Goal: Task Accomplishment & Management: Use online tool/utility

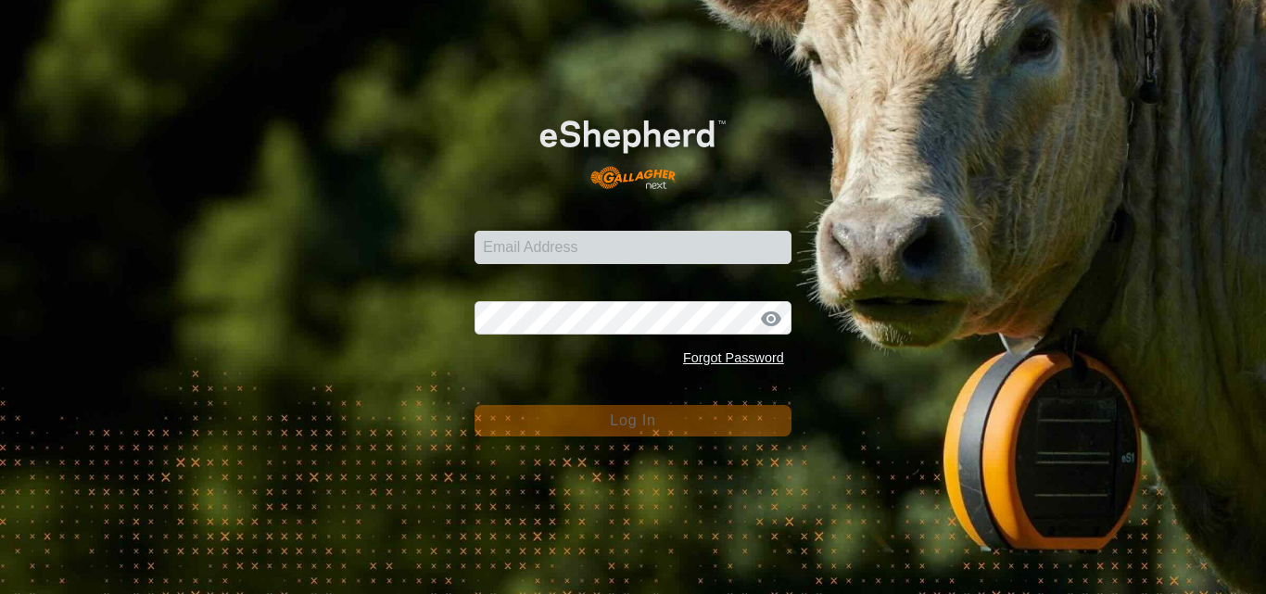
click at [392, 169] on div "Email Address Password Forgot Password Log In" at bounding box center [633, 297] width 1266 height 594
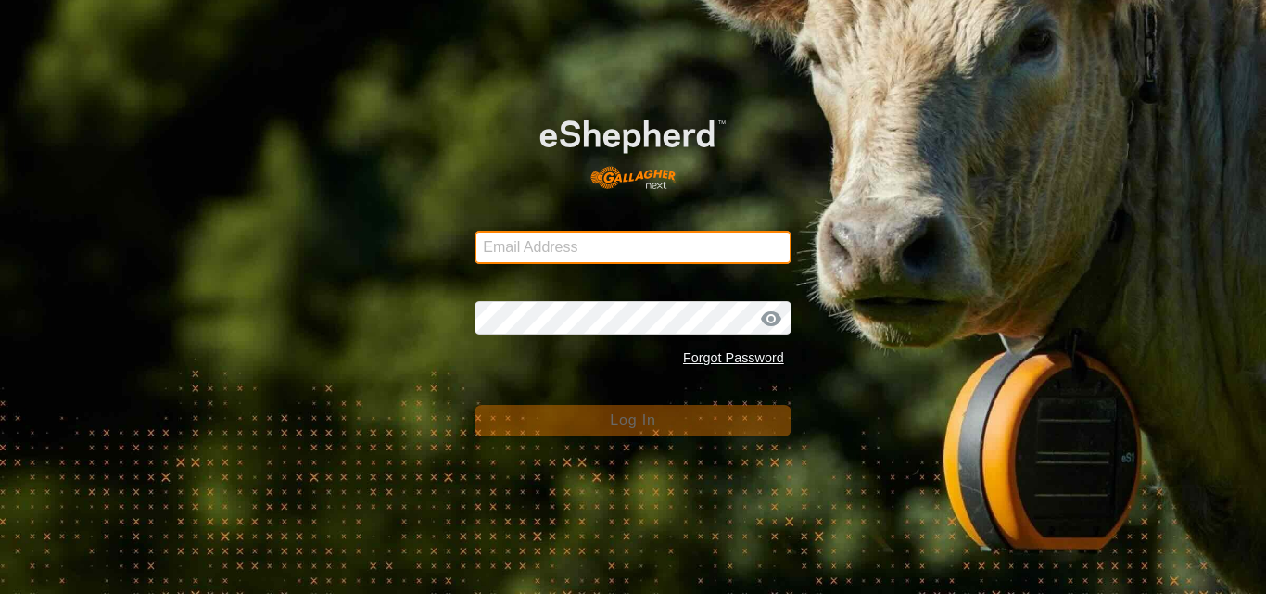
click at [559, 259] on input "Email Address" at bounding box center [632, 247] width 317 height 33
type input "[EMAIL_ADDRESS][DOMAIN_NAME]"
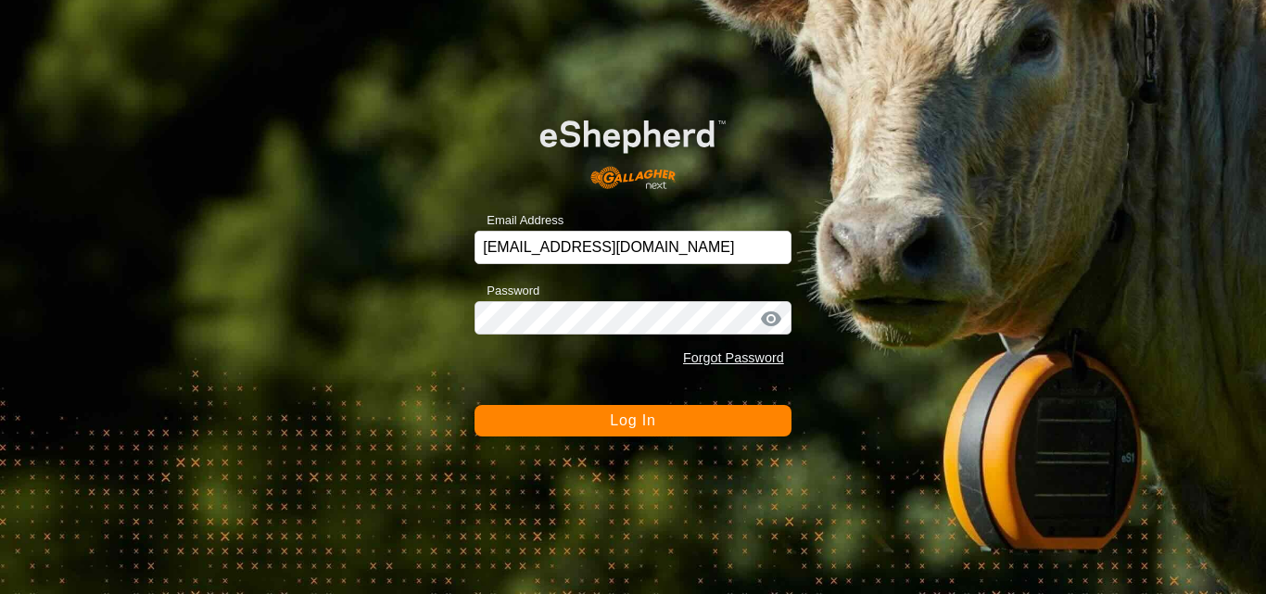
click at [614, 420] on span "Log In" at bounding box center [632, 420] width 45 height 16
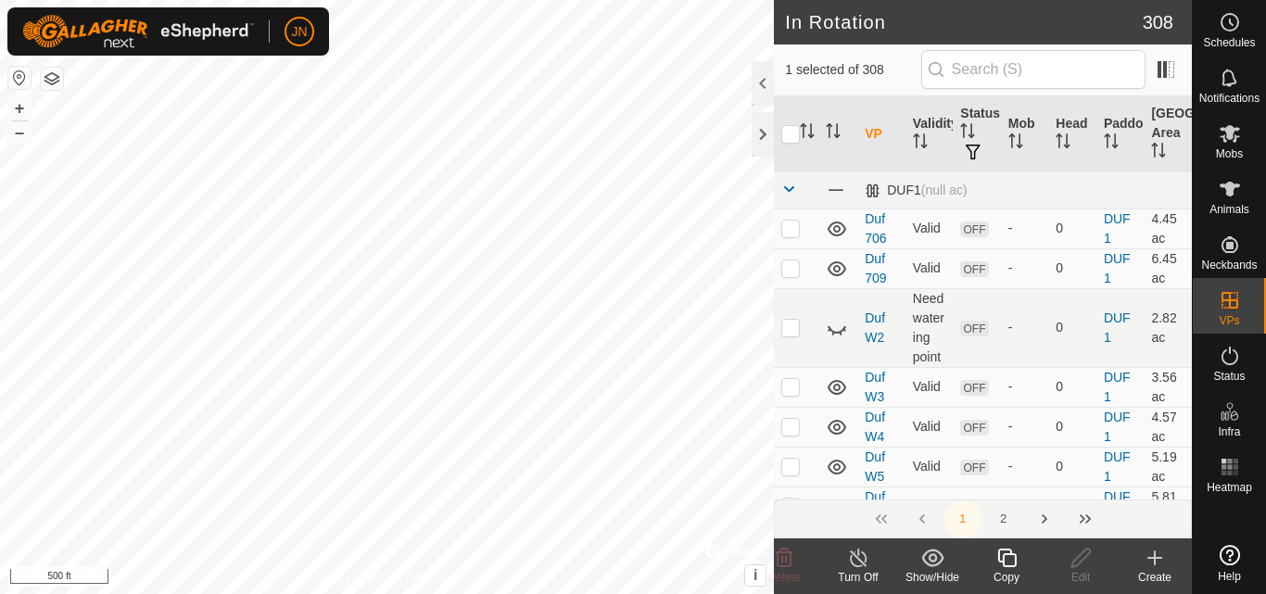
click at [1008, 562] on icon at bounding box center [1006, 558] width 23 height 22
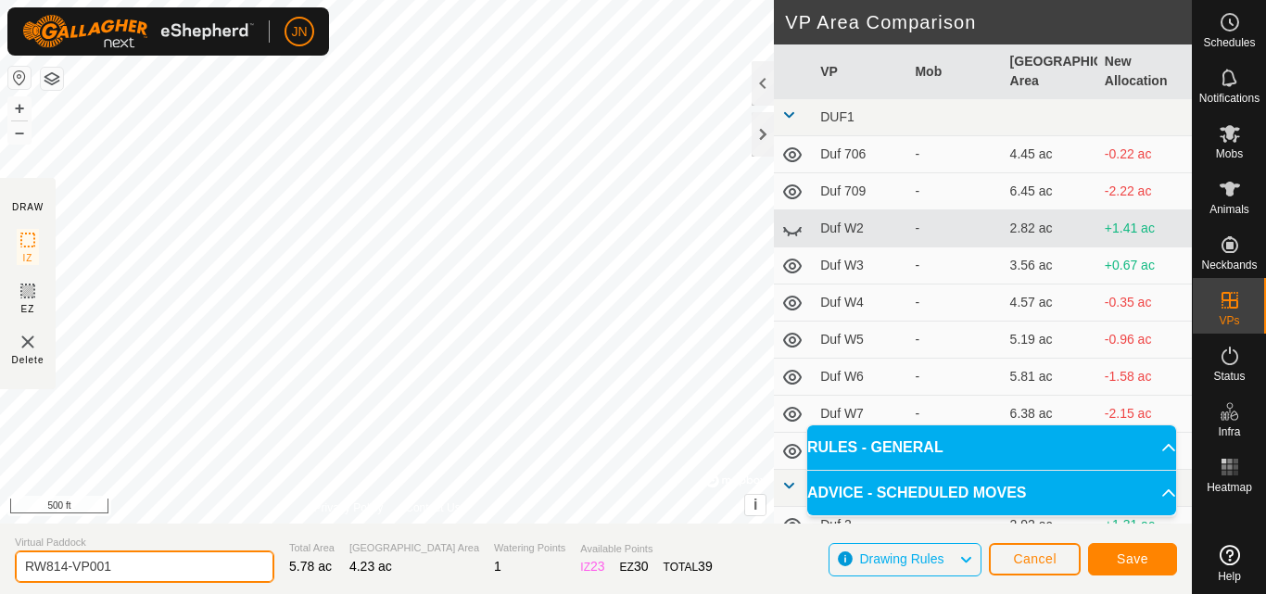
click at [208, 563] on input "RW814-VP001" at bounding box center [144, 566] width 259 height 32
type input "RW815"
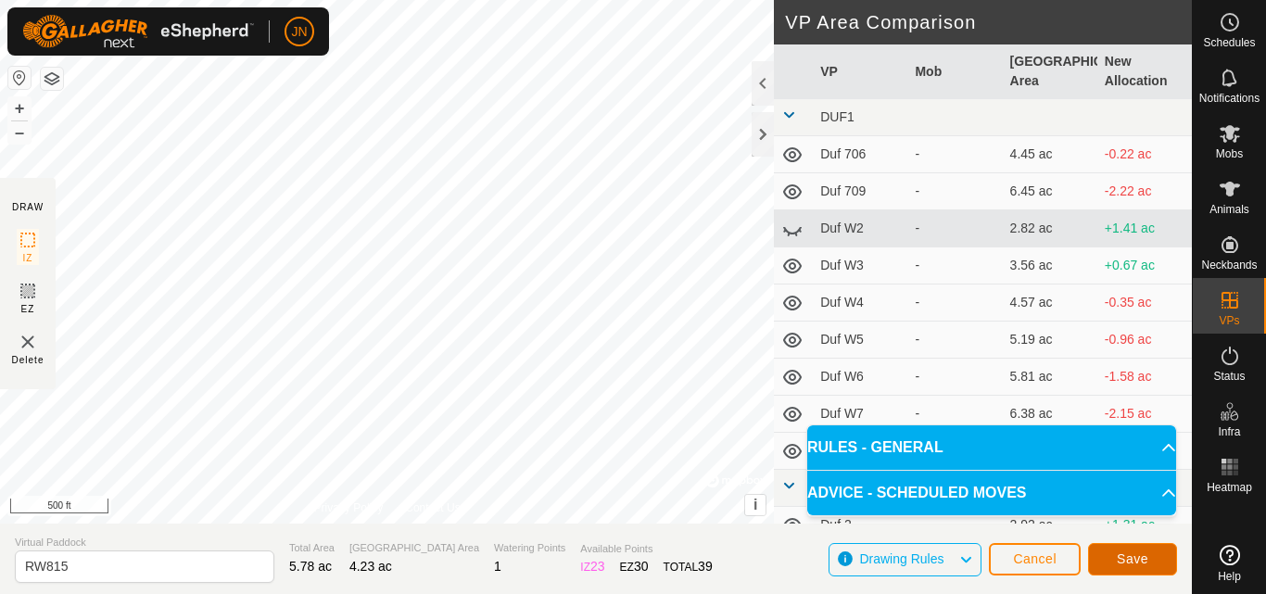
click at [1130, 559] on span "Save" at bounding box center [1133, 558] width 32 height 15
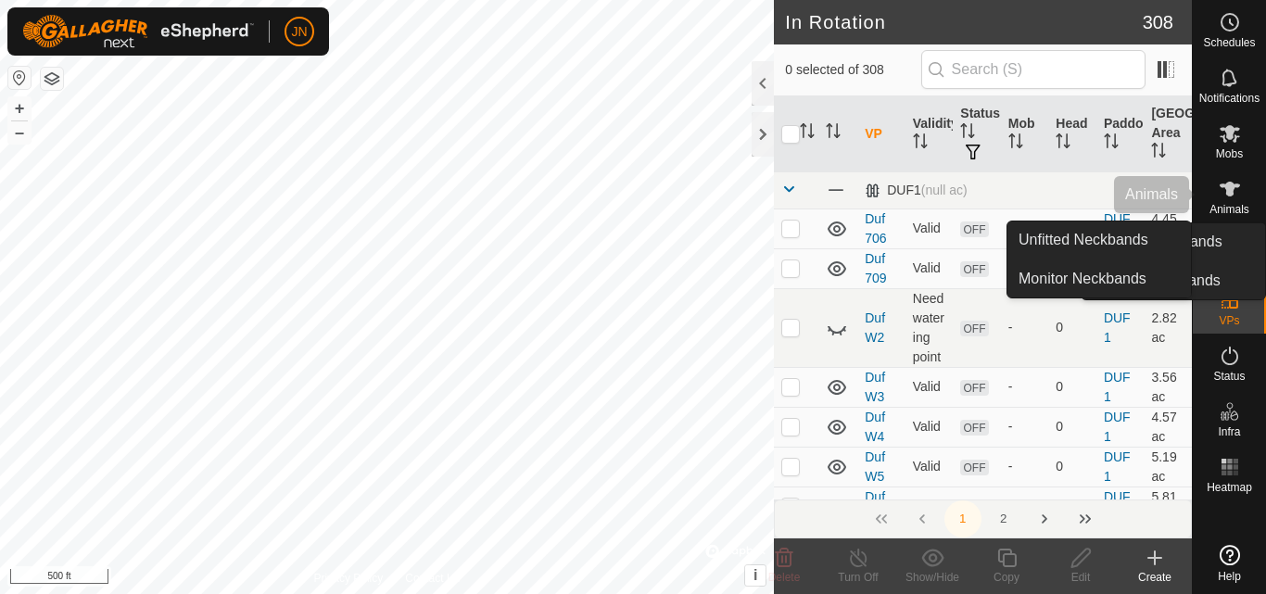
click at [1225, 138] on icon at bounding box center [1230, 133] width 22 height 22
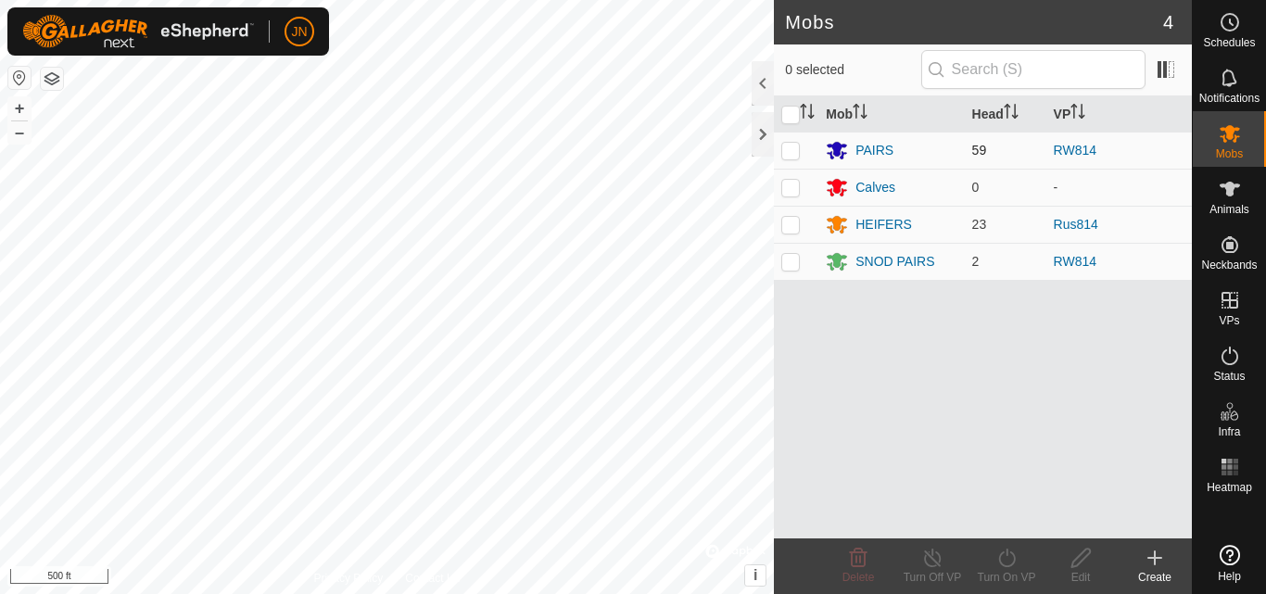
click at [786, 150] on p-checkbox at bounding box center [790, 150] width 19 height 15
checkbox input "true"
click at [790, 261] on p-checkbox at bounding box center [790, 261] width 19 height 15
checkbox input "true"
click at [1004, 560] on icon at bounding box center [1006, 558] width 23 height 22
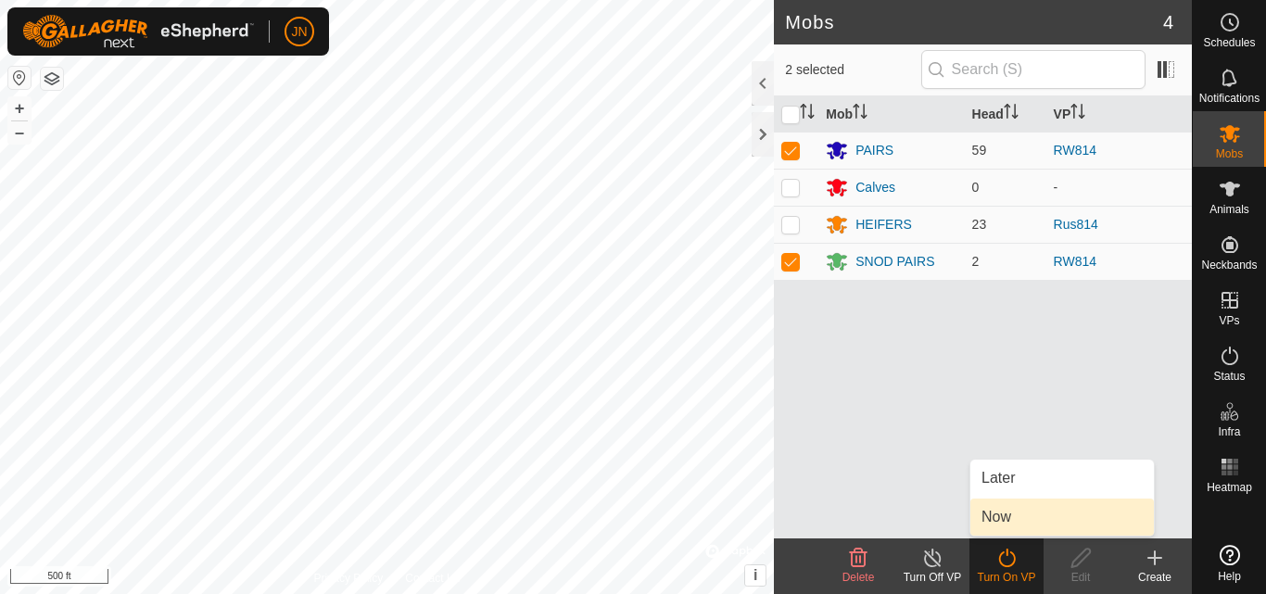
click at [1005, 523] on link "Now" at bounding box center [1061, 517] width 183 height 37
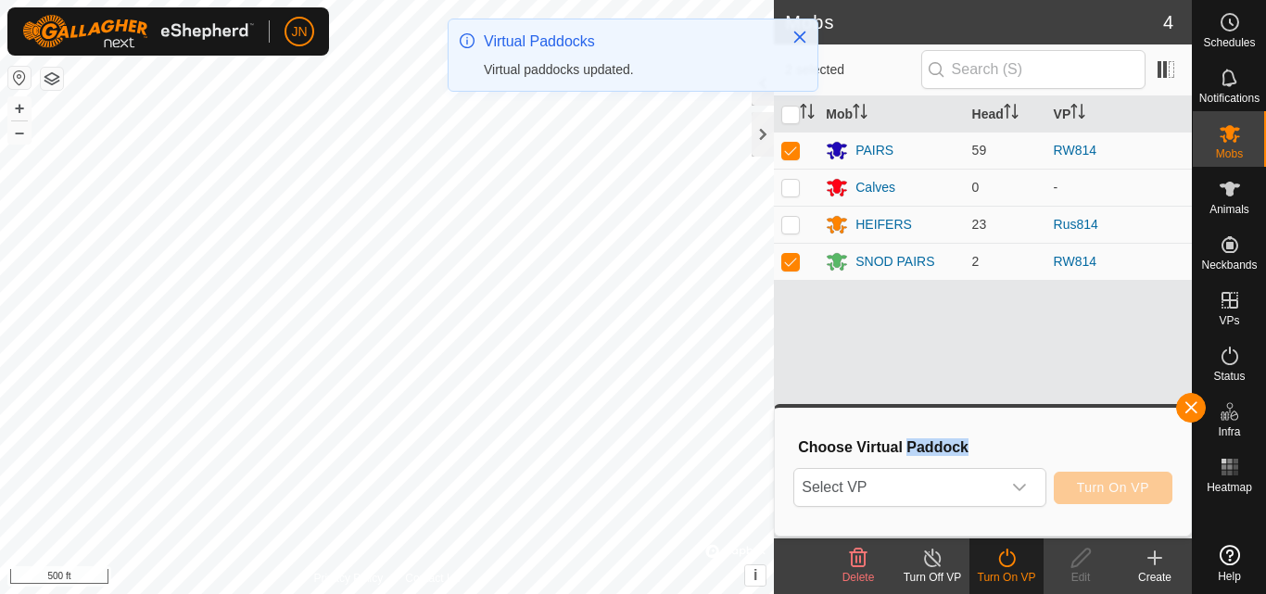
click at [1005, 523] on div "Choose Virtual Paddock Select VP Turn On VP" at bounding box center [983, 472] width 394 height 106
click at [954, 482] on span "Select VP" at bounding box center [897, 487] width 206 height 37
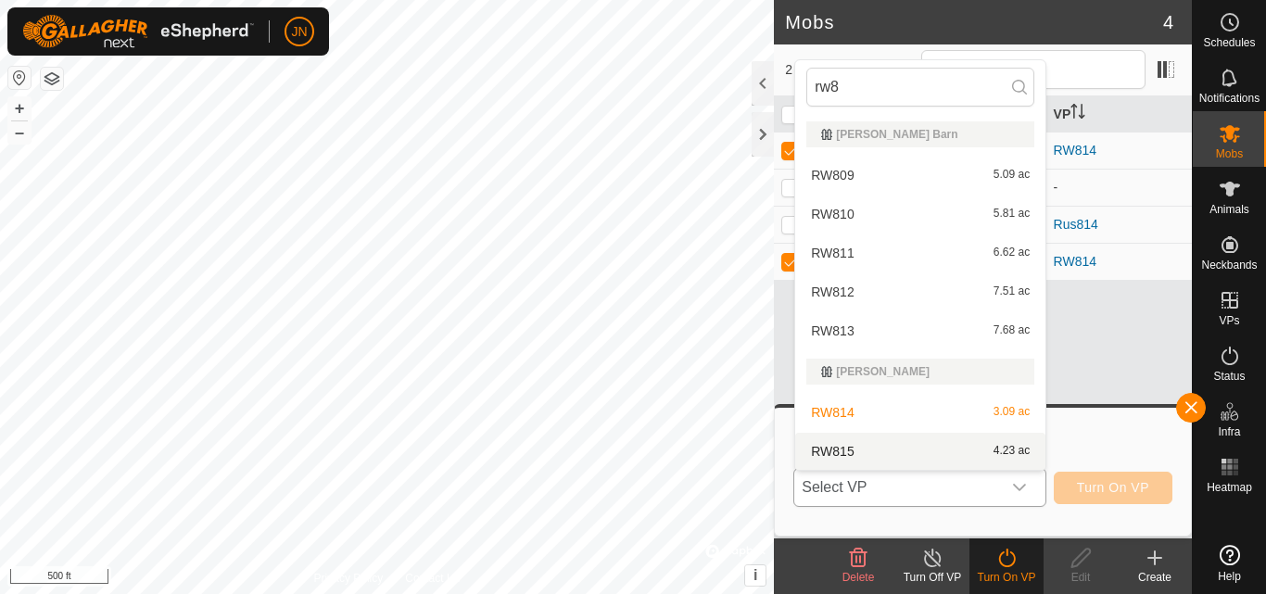
type input "rw8"
click at [957, 449] on li "RW815 4.23 ac" at bounding box center [920, 451] width 250 height 37
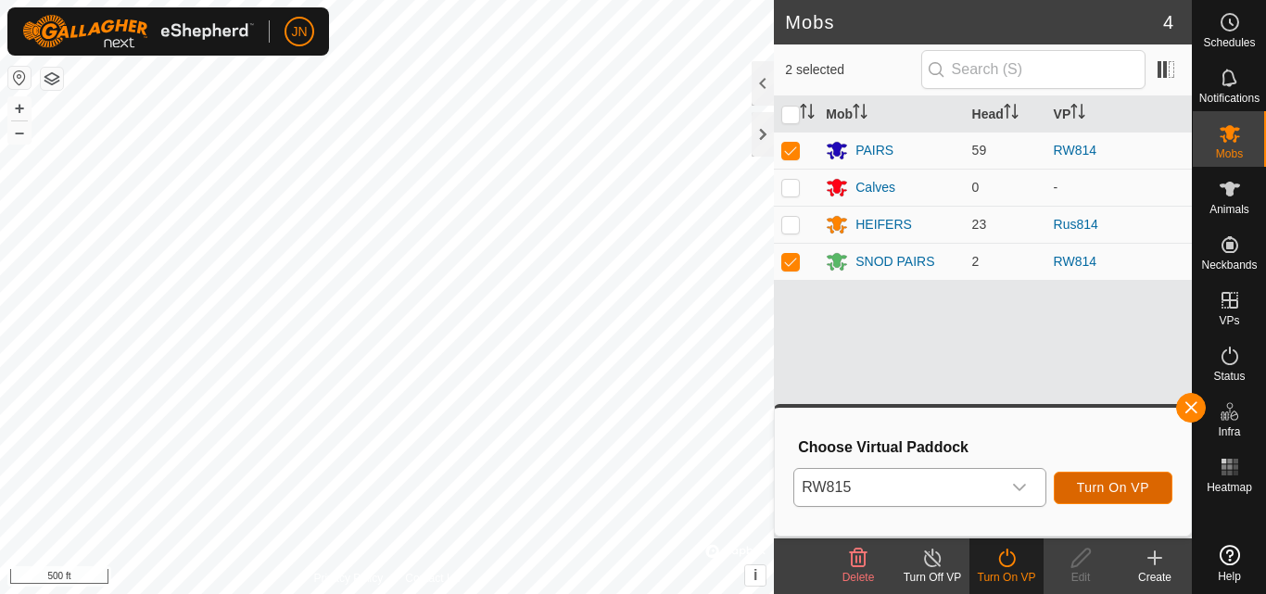
click at [1115, 485] on span "Turn On VP" at bounding box center [1113, 487] width 72 height 15
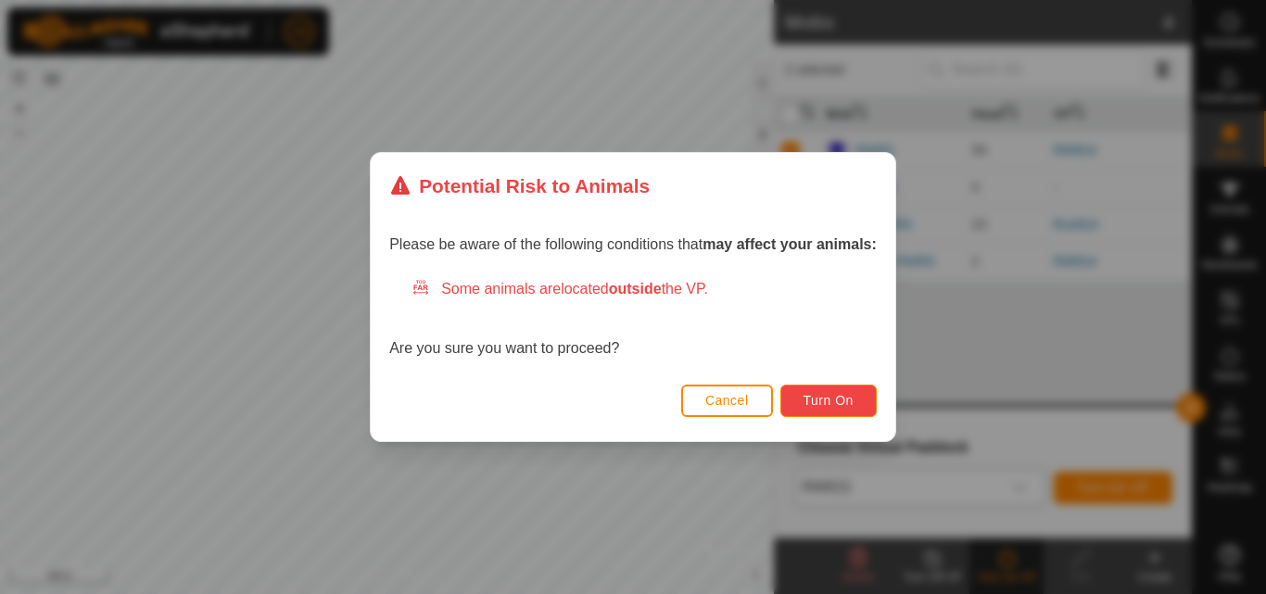
click at [861, 397] on button "Turn On" at bounding box center [828, 401] width 96 height 32
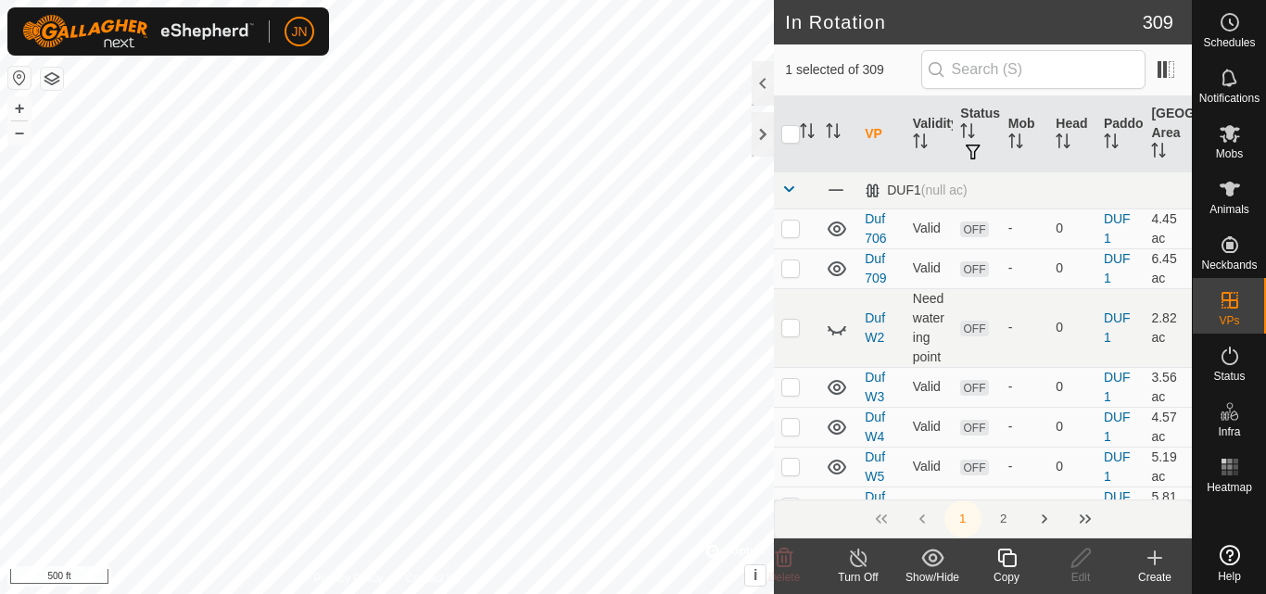
click at [1011, 559] on icon at bounding box center [1006, 558] width 23 height 22
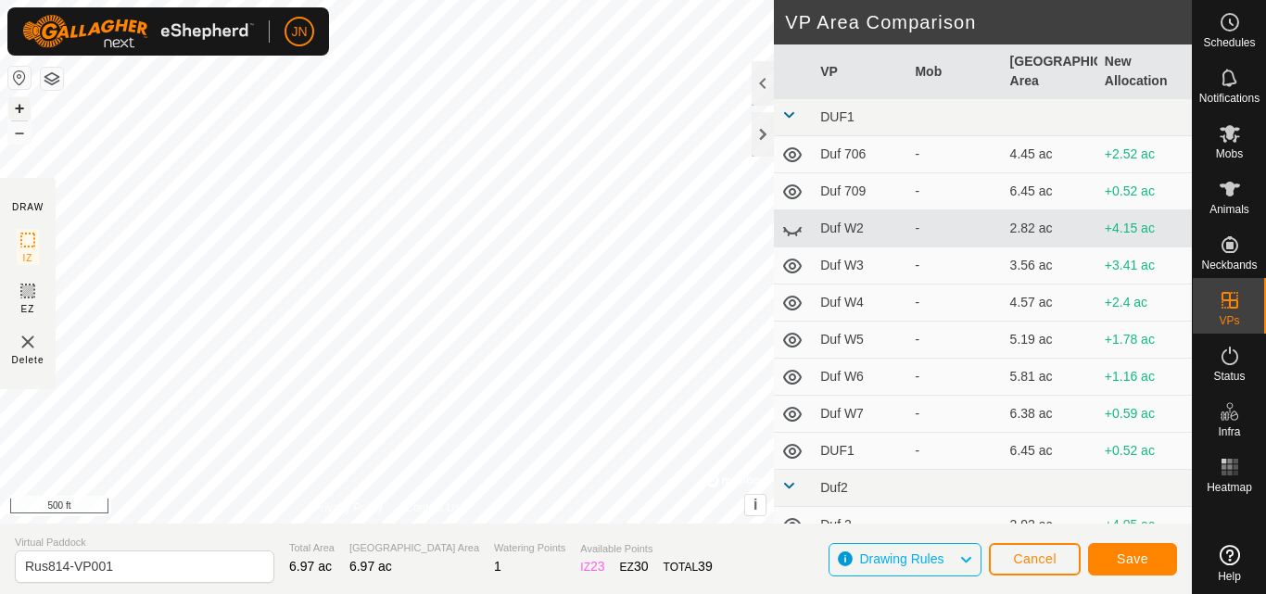
click at [19, 105] on button "+" at bounding box center [19, 108] width 22 height 22
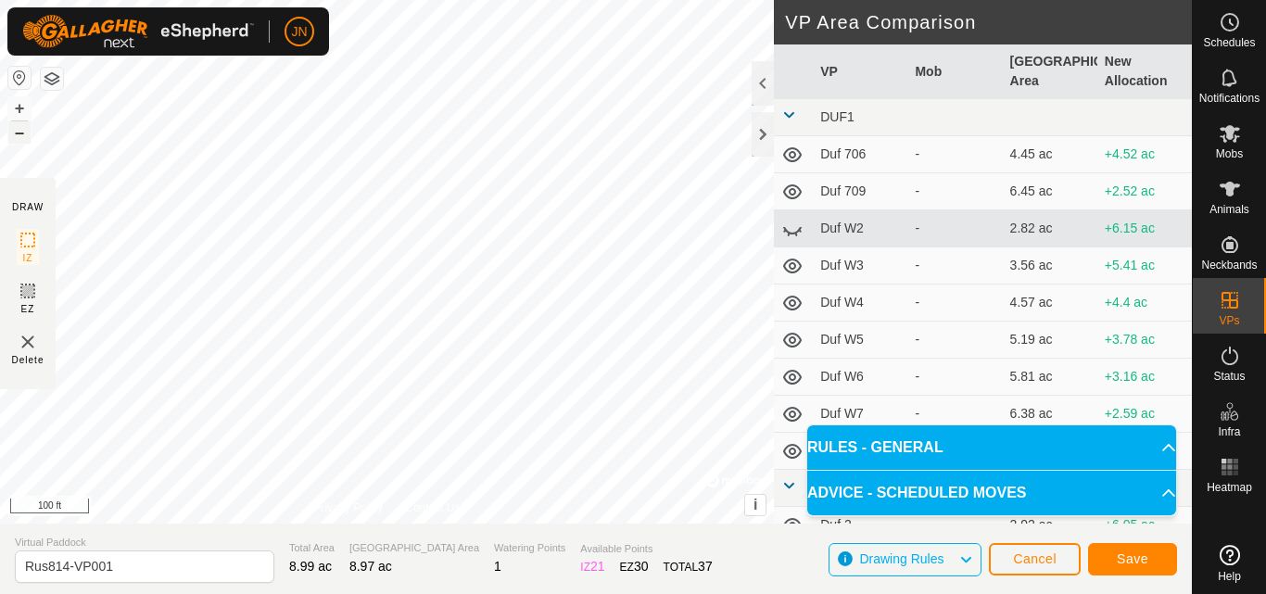
click at [18, 135] on button "–" at bounding box center [19, 132] width 22 height 22
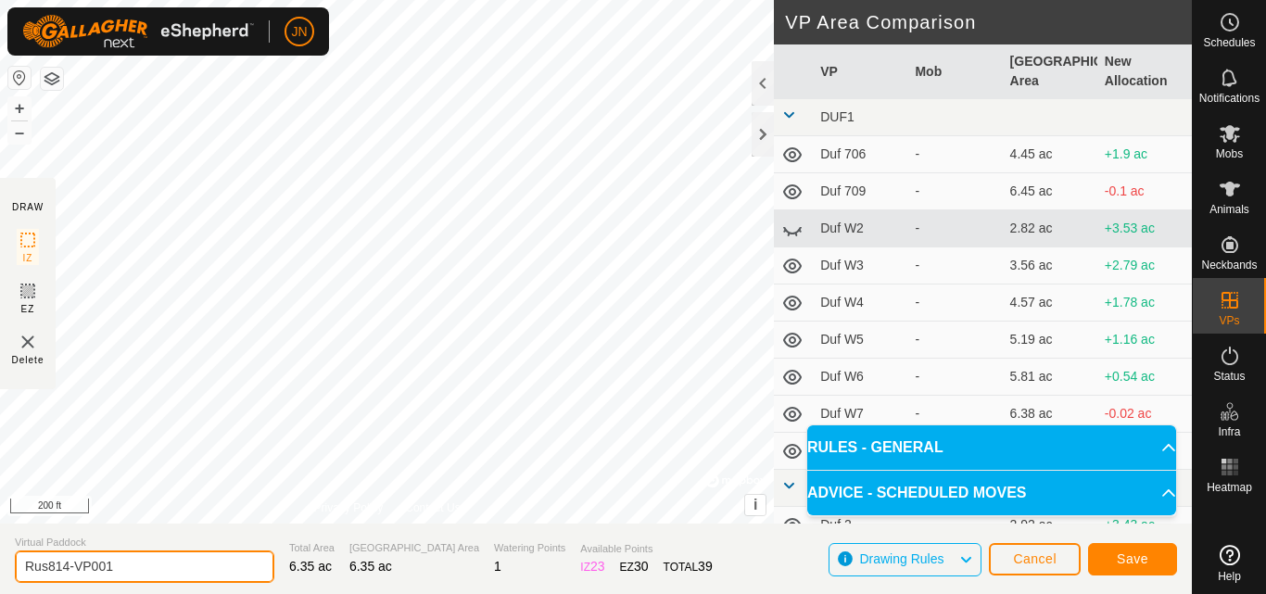
click at [120, 562] on input "Rus814-VP001" at bounding box center [144, 566] width 259 height 32
type input "Rus815"
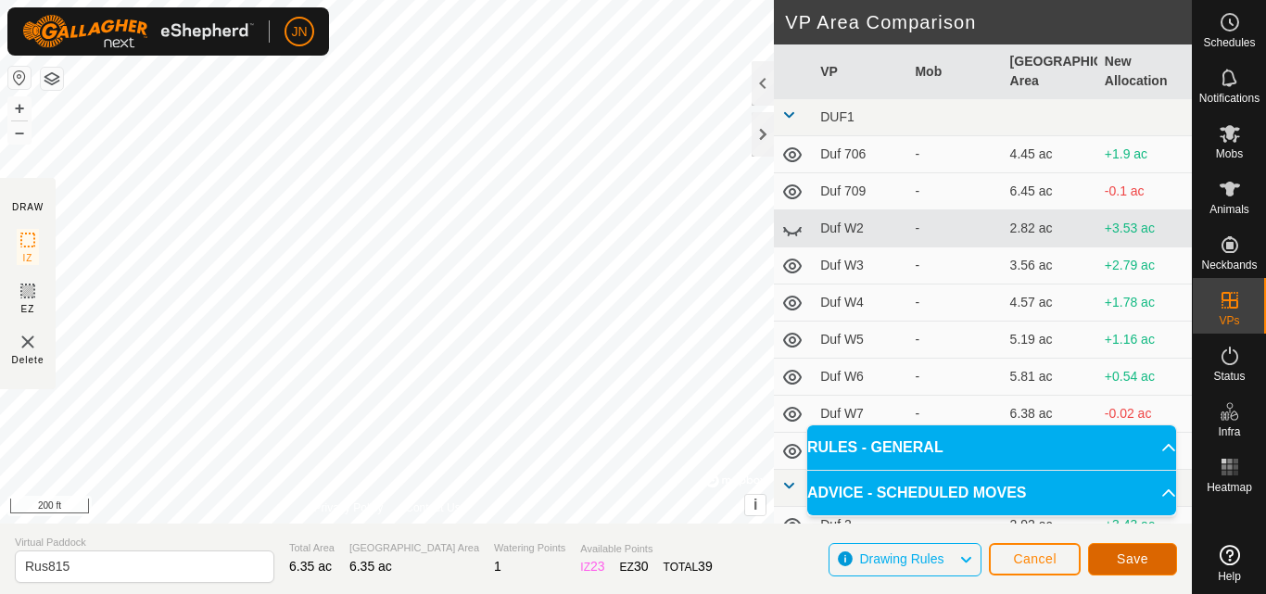
click at [1137, 557] on span "Save" at bounding box center [1133, 558] width 32 height 15
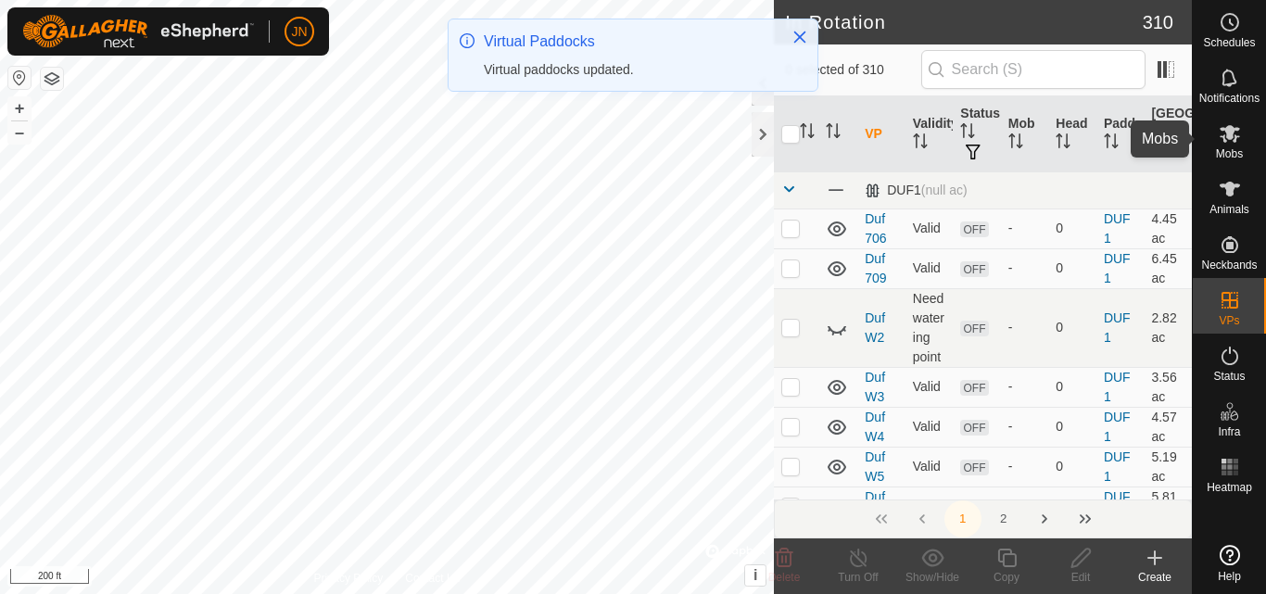
click at [1227, 135] on icon at bounding box center [1230, 134] width 20 height 18
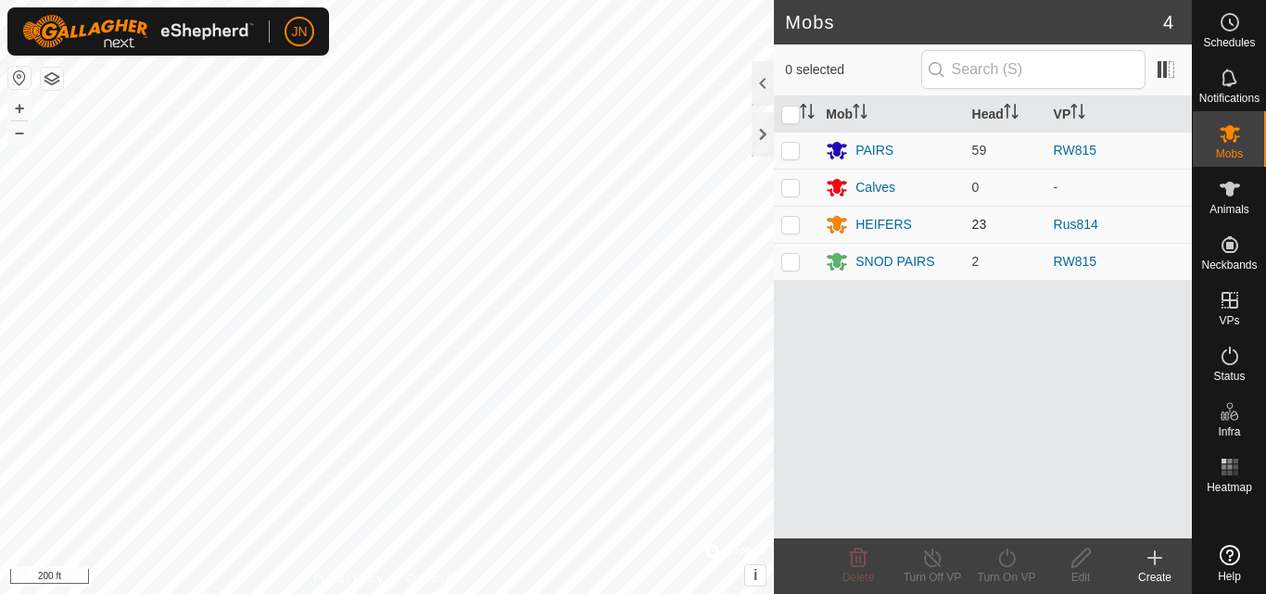
click at [790, 225] on p-checkbox at bounding box center [790, 224] width 19 height 15
checkbox input "true"
click at [1011, 563] on icon at bounding box center [1006, 558] width 23 height 22
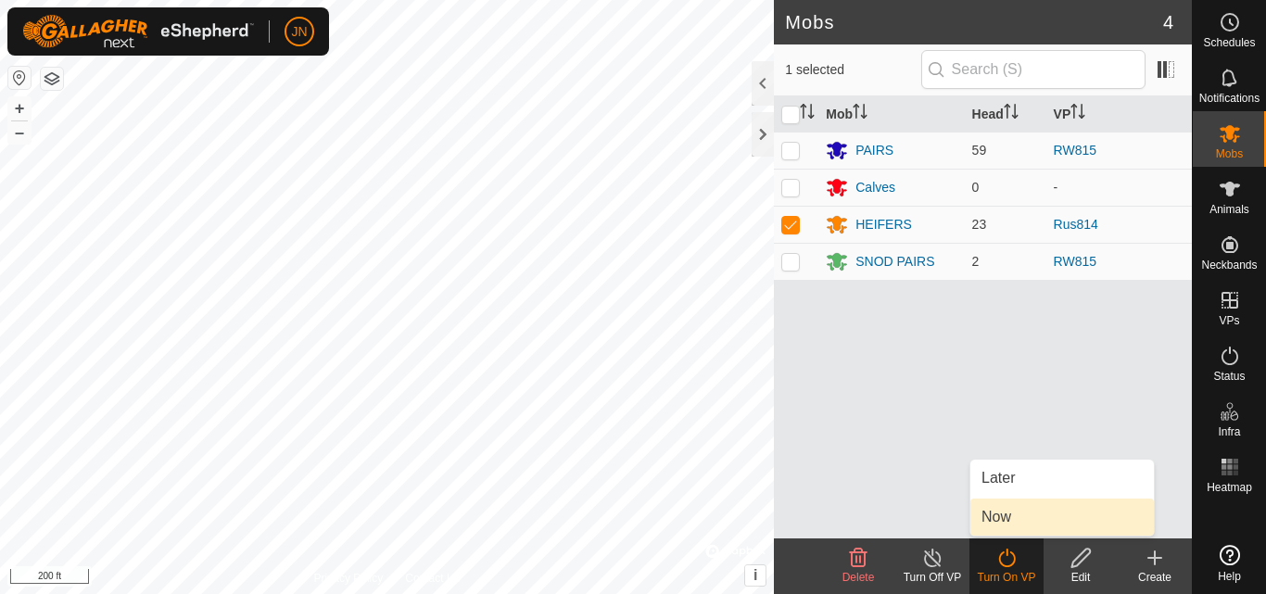
click at [1005, 509] on link "Now" at bounding box center [1061, 517] width 183 height 37
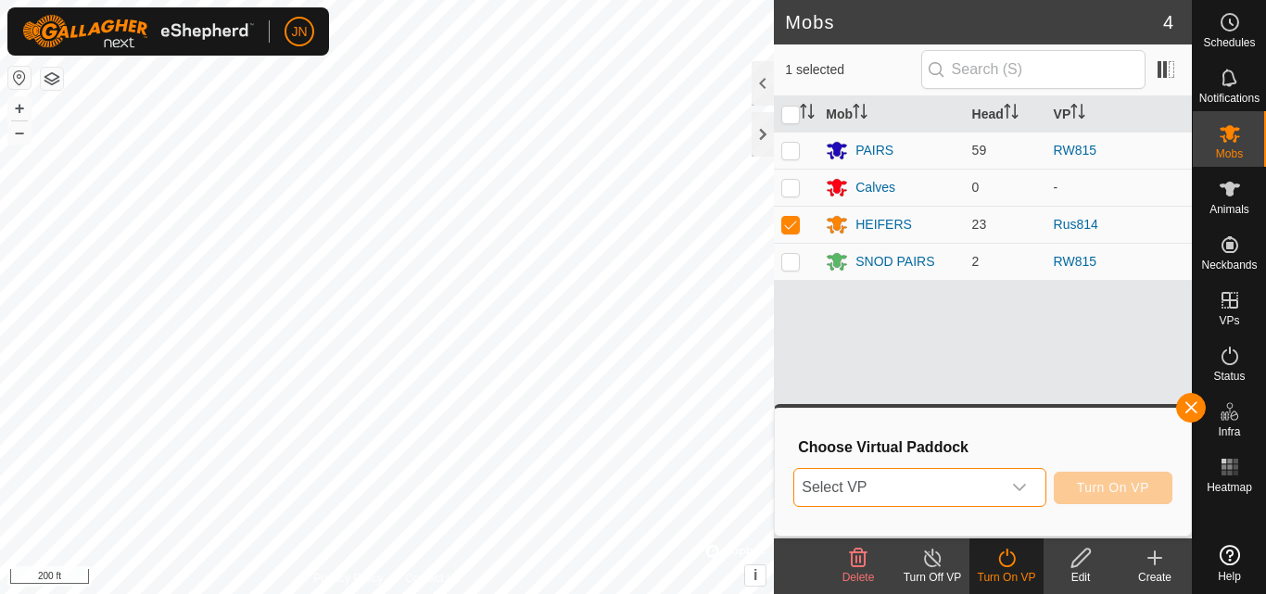
click at [947, 485] on span "Select VP" at bounding box center [897, 487] width 206 height 37
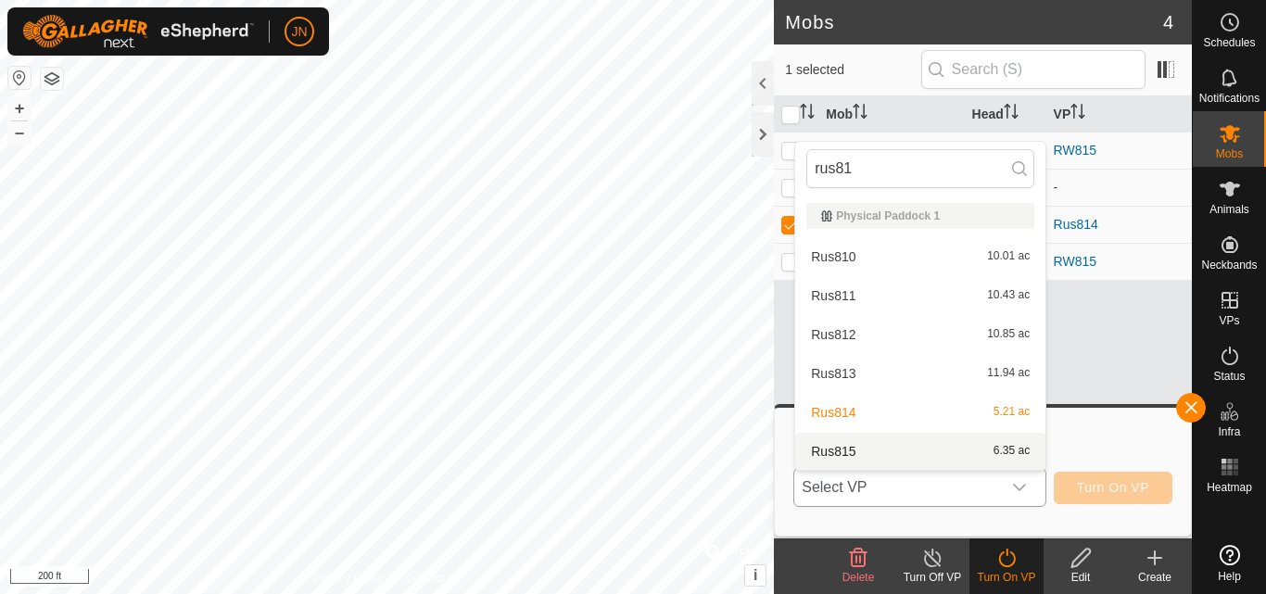
type input "rus81"
click at [969, 449] on li "Rus815 6.35 ac" at bounding box center [920, 451] width 250 height 37
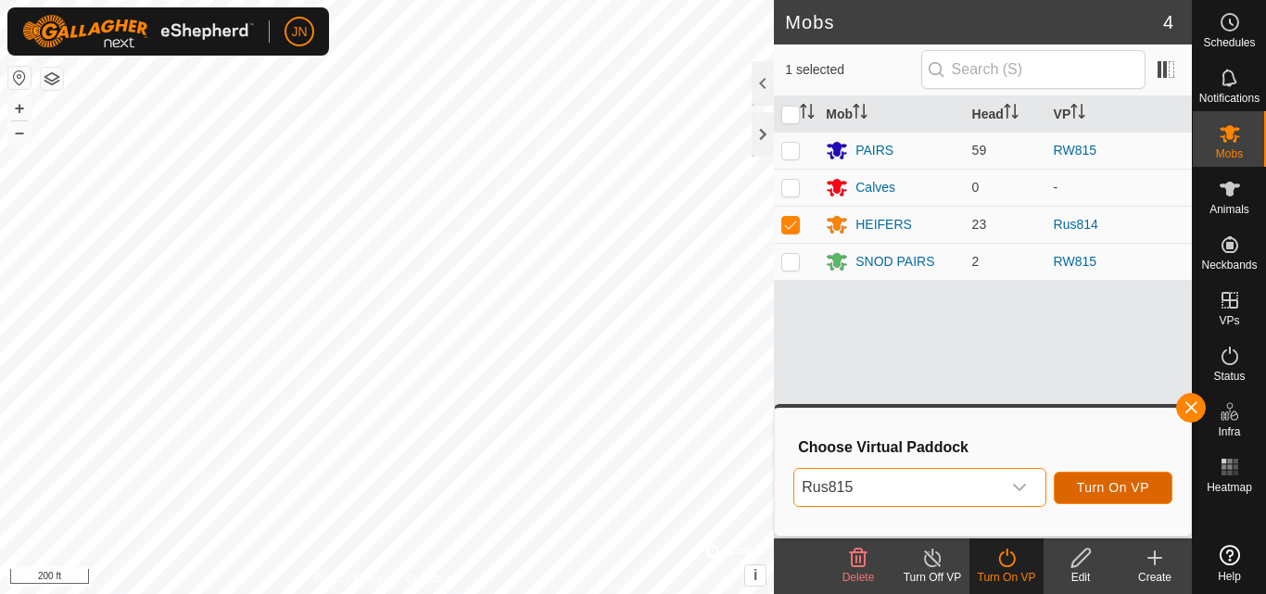
click at [1126, 491] on span "Turn On VP" at bounding box center [1113, 487] width 72 height 15
